Goal: Find specific page/section: Find specific page/section

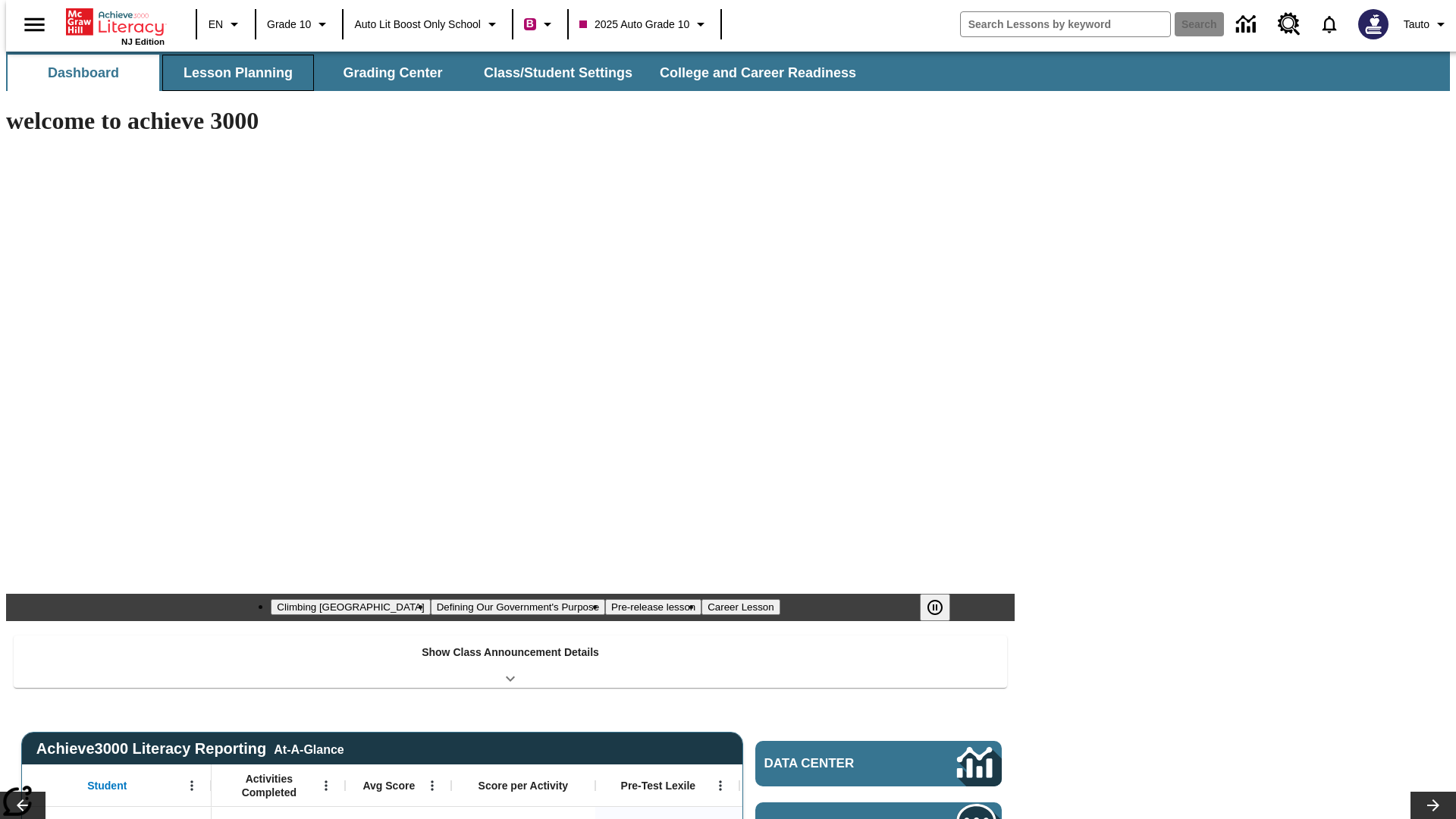
click at [232, 73] on button "Lesson Planning" at bounding box center [238, 73] width 151 height 36
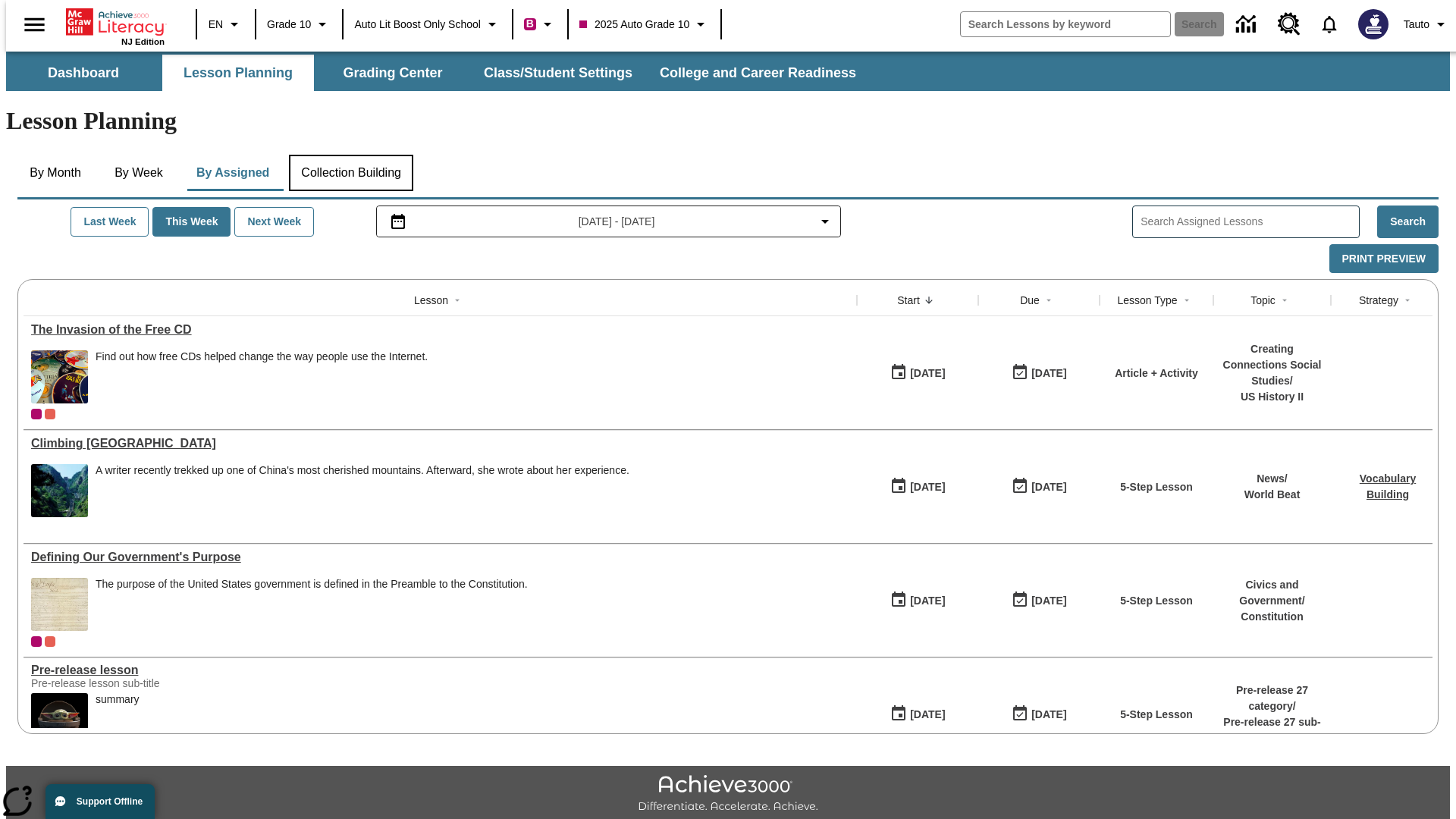
click at [350, 154] on button "Collection Building" at bounding box center [351, 172] width 125 height 36
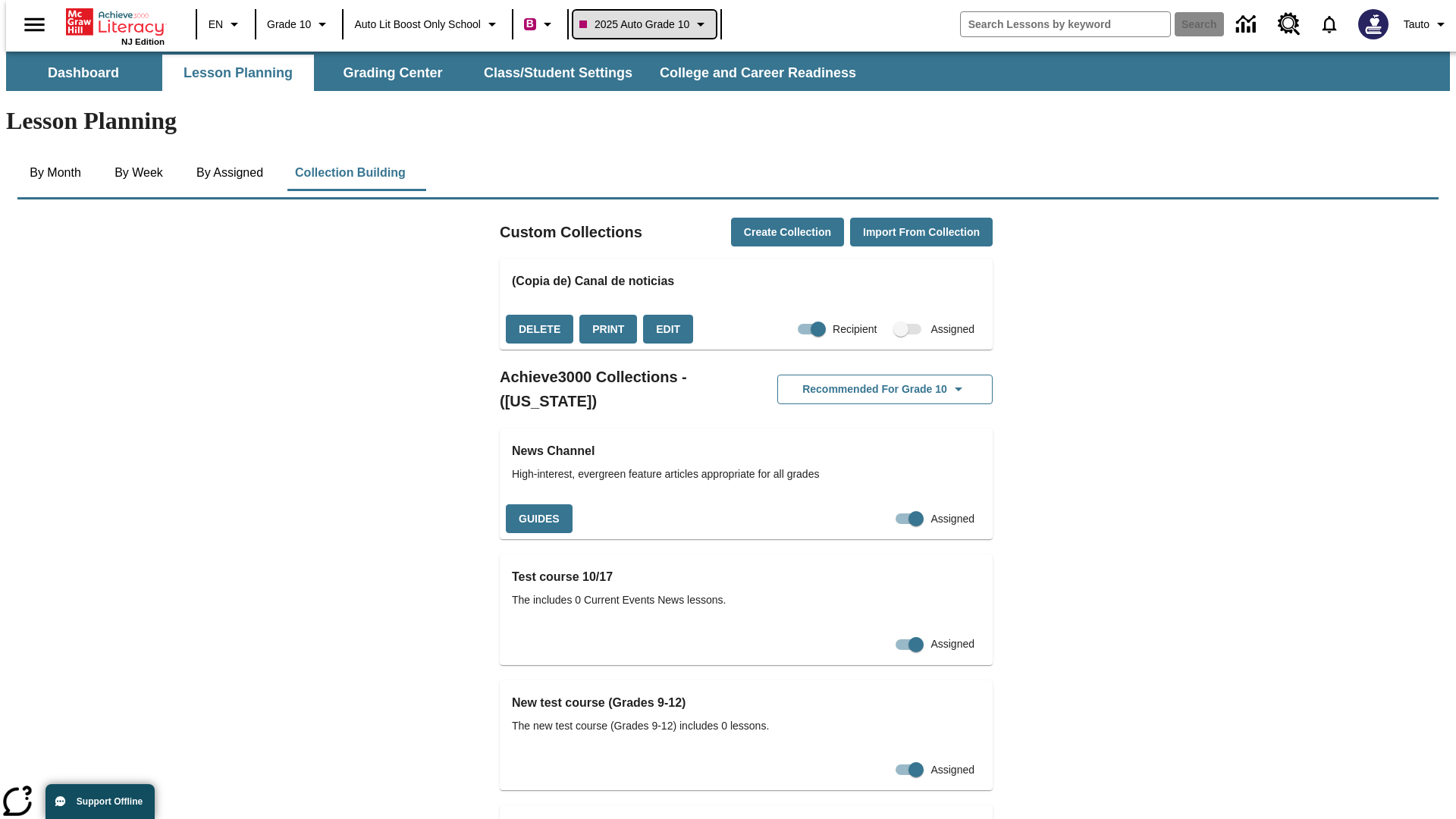
click at [649, 24] on span "2025 Auto Grade 10" at bounding box center [634, 24] width 110 height 16
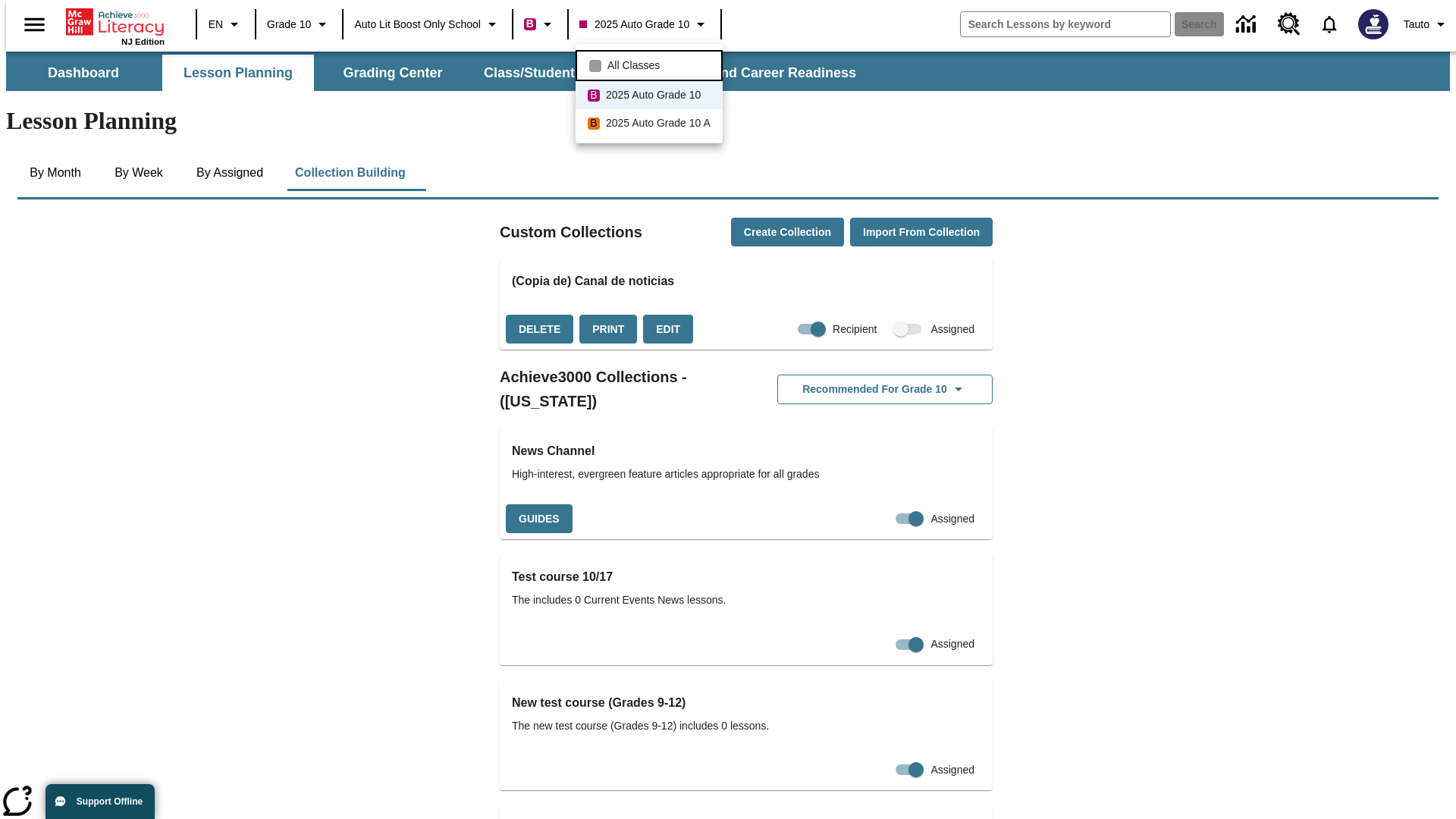
click at [652, 63] on span "All Classes" at bounding box center [634, 66] width 53 height 16
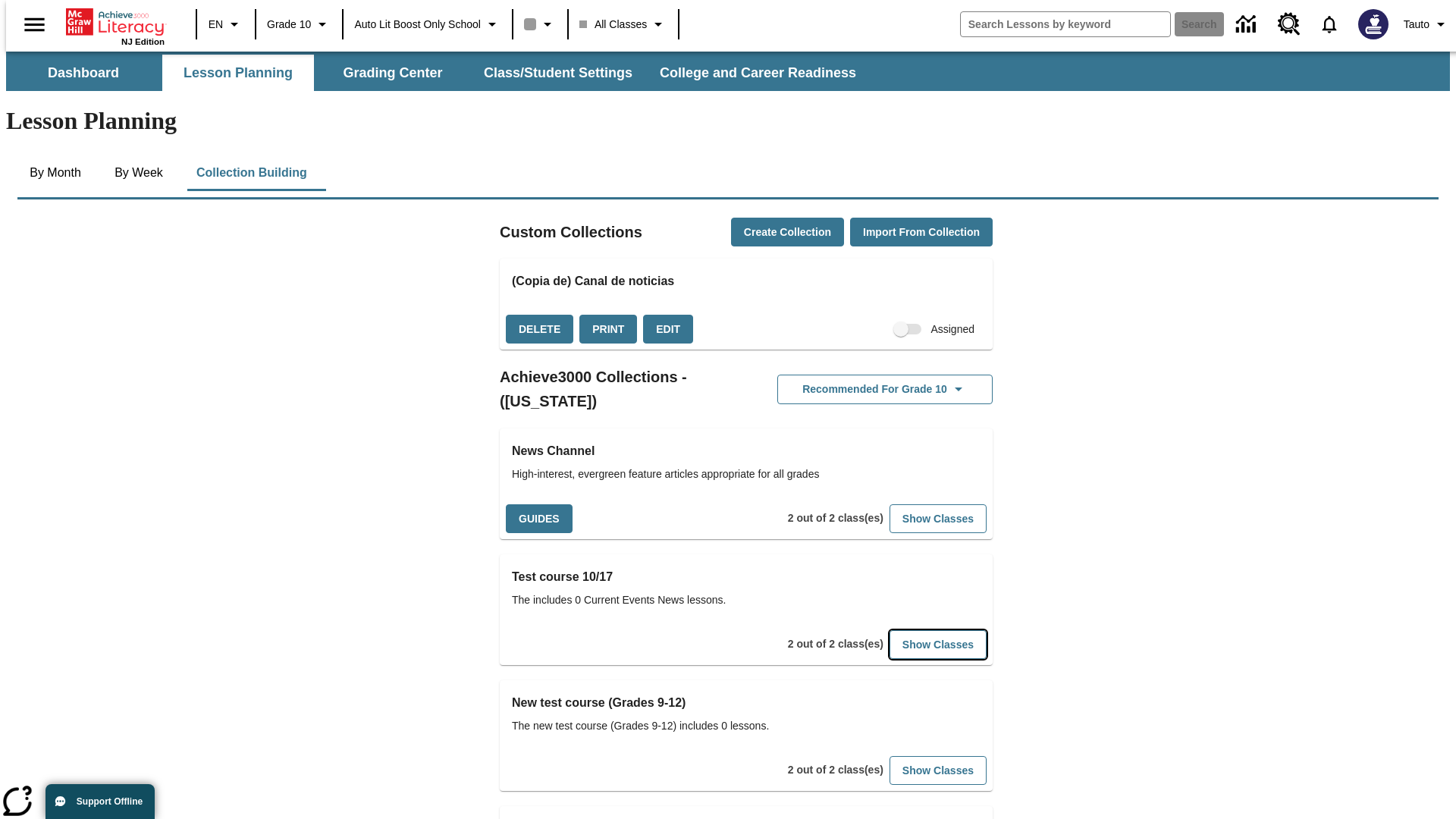
click at [915, 630] on button "Show Classes" at bounding box center [939, 645] width 97 height 30
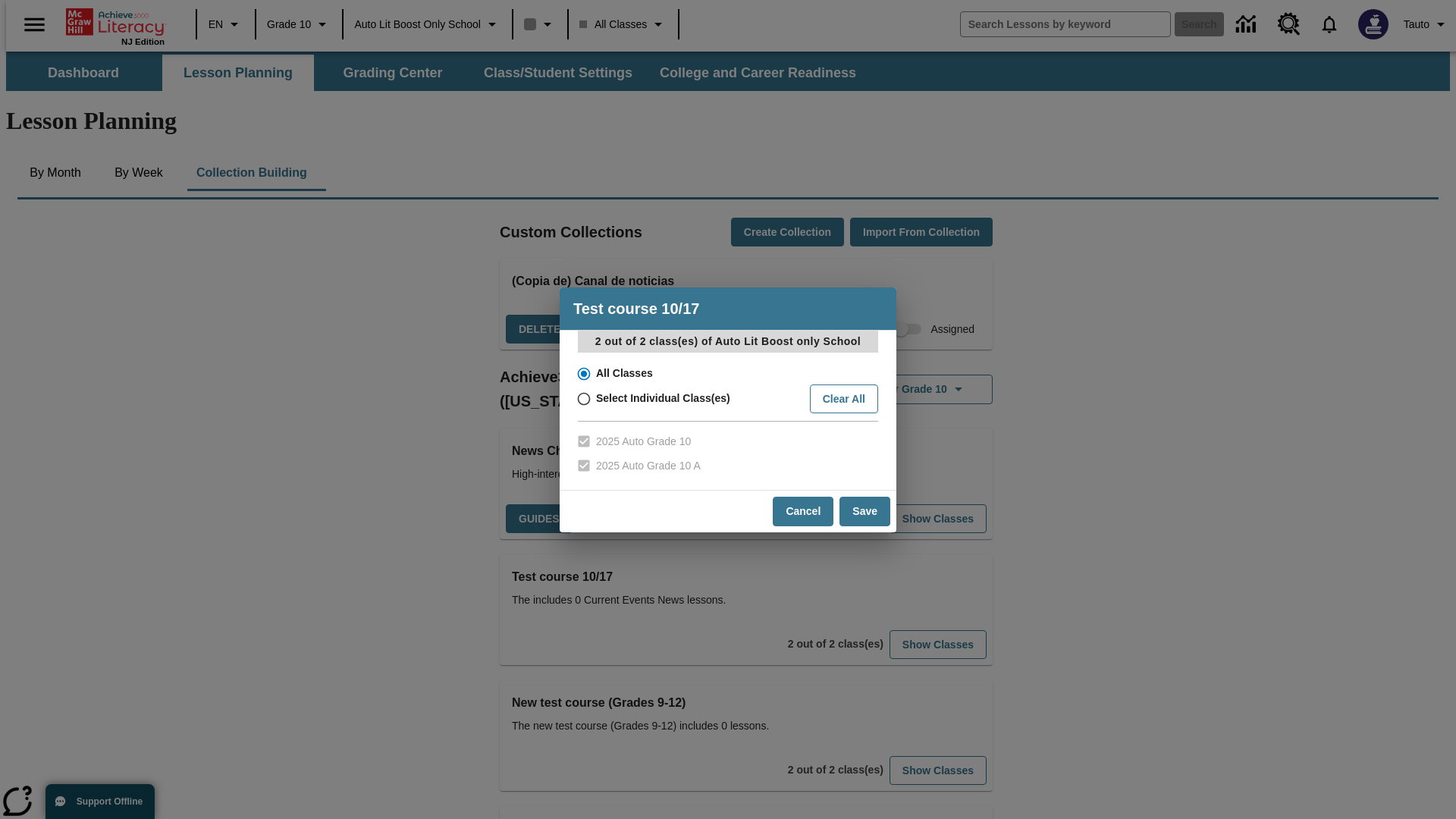
click at [583, 373] on input "All Classes" at bounding box center [583, 373] width 27 height 21
click at [804, 511] on button "Cancel" at bounding box center [803, 512] width 60 height 30
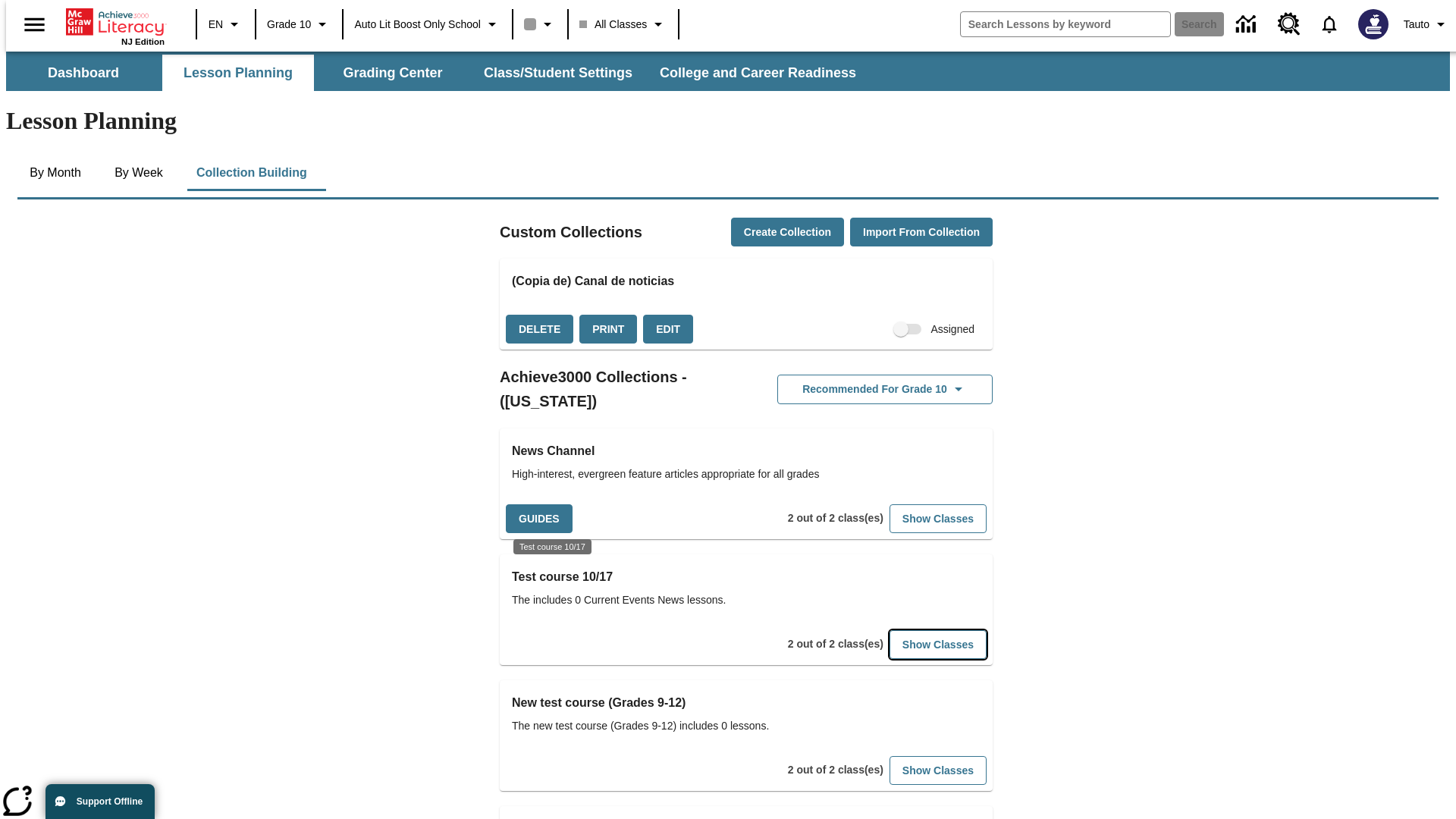
click at [915, 630] on button "Show Classes" at bounding box center [939, 645] width 97 height 30
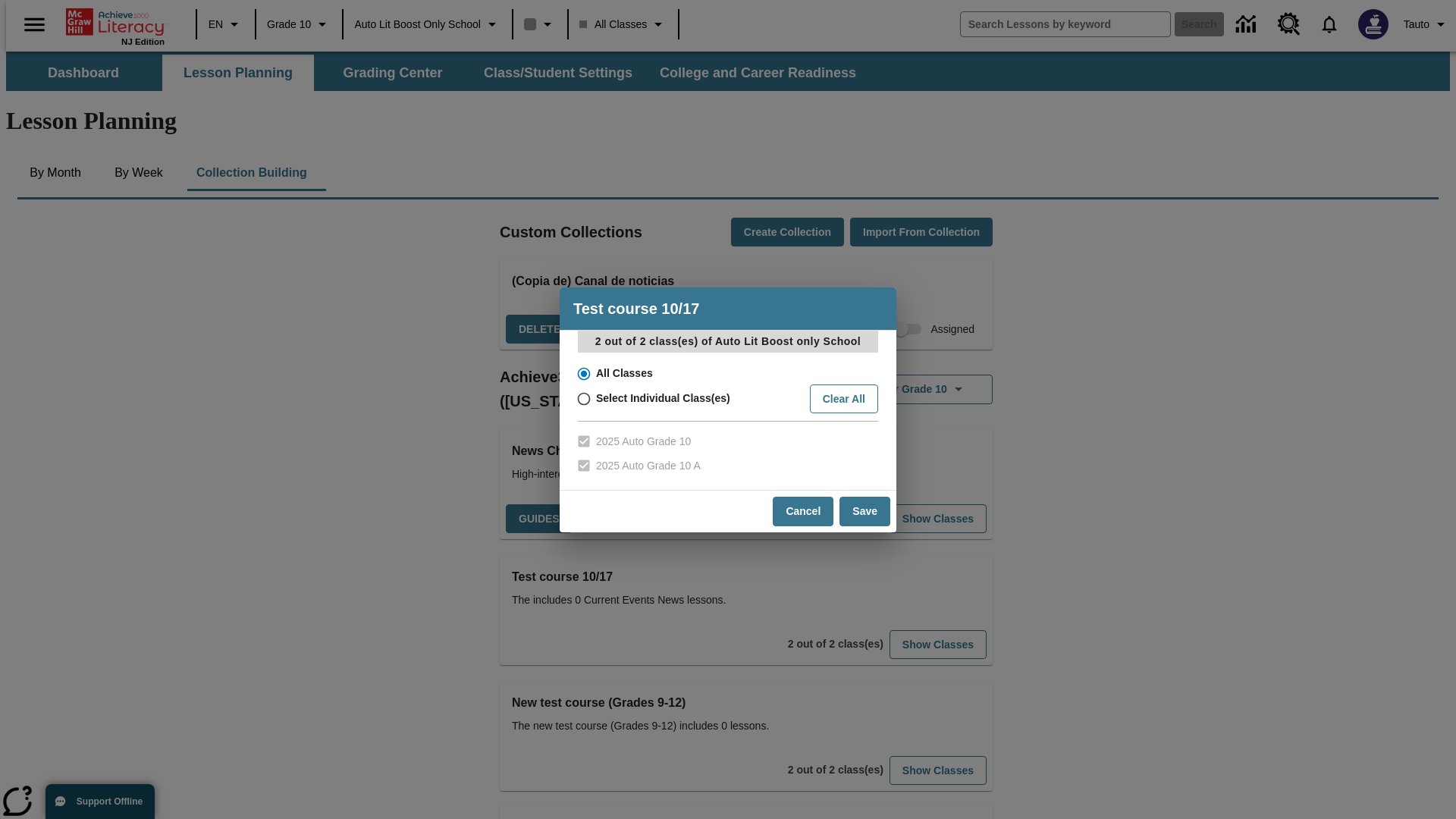
click at [583, 373] on input "All Classes" at bounding box center [583, 373] width 27 height 21
click at [866, 511] on button "Save" at bounding box center [865, 512] width 51 height 30
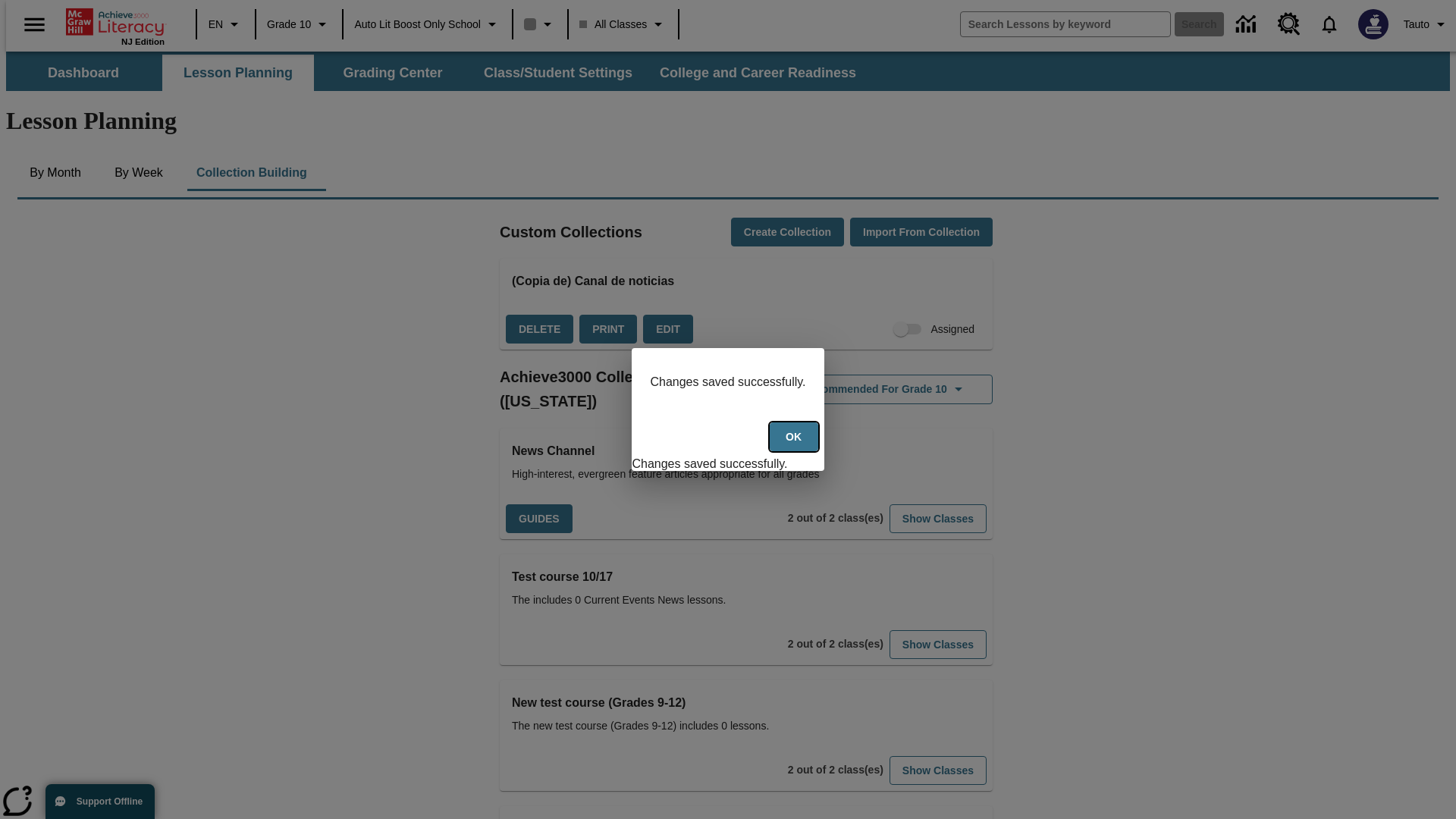
click at [796, 445] on button "Ok" at bounding box center [794, 437] width 49 height 30
